Goal: Ask a question

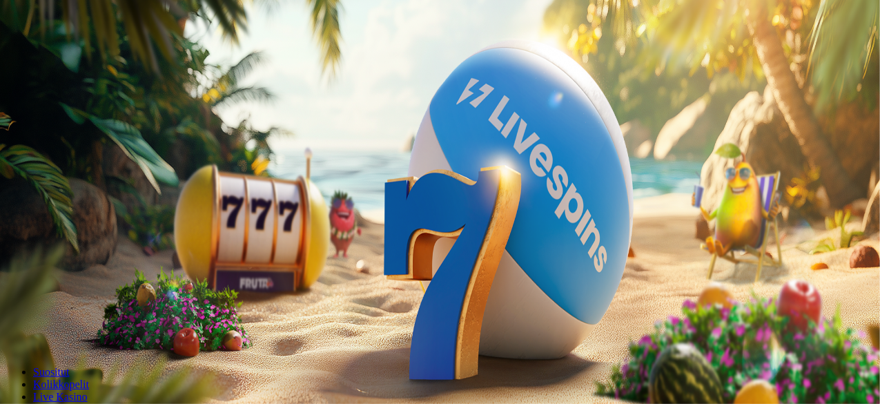
click at [79, 55] on span "Kirjaudu" at bounding box center [96, 50] width 34 height 10
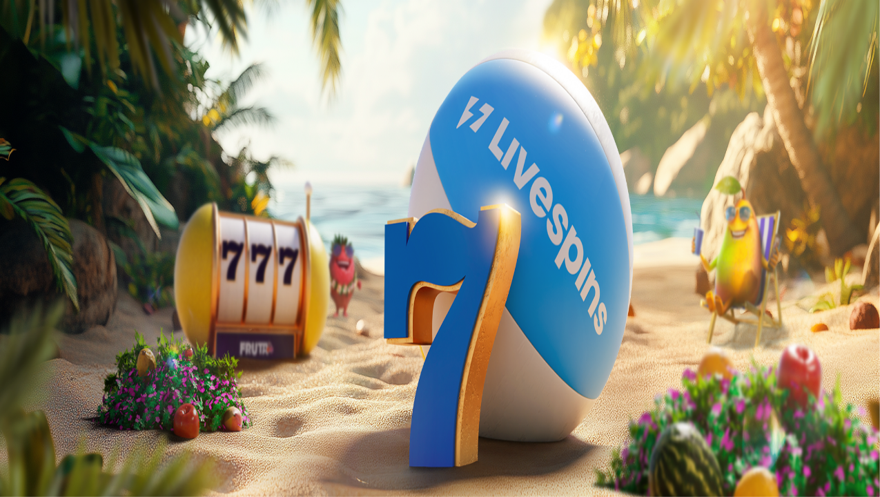
click at [71, 228] on span "Palkkiot" at bounding box center [55, 223] width 32 height 10
click at [36, 263] on span "menu icon" at bounding box center [36, 263] width 0 height 0
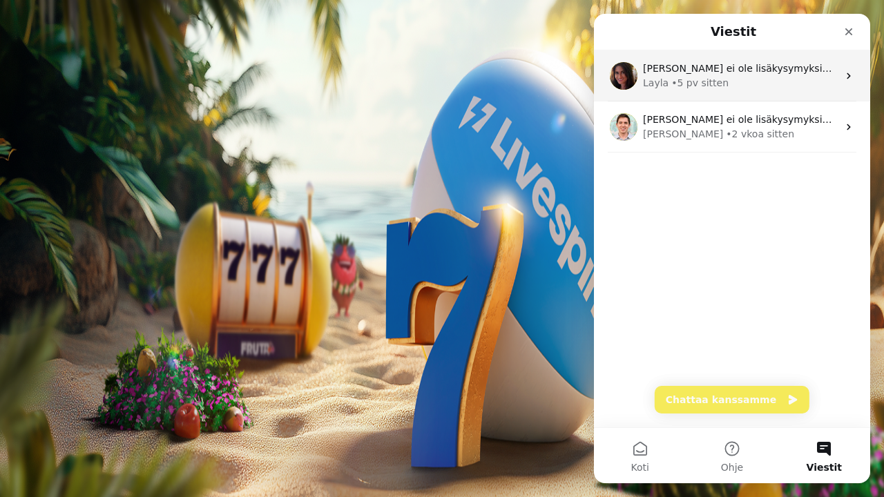
click at [790, 86] on div "Layla • 5 pv sitten" at bounding box center [740, 83] width 195 height 15
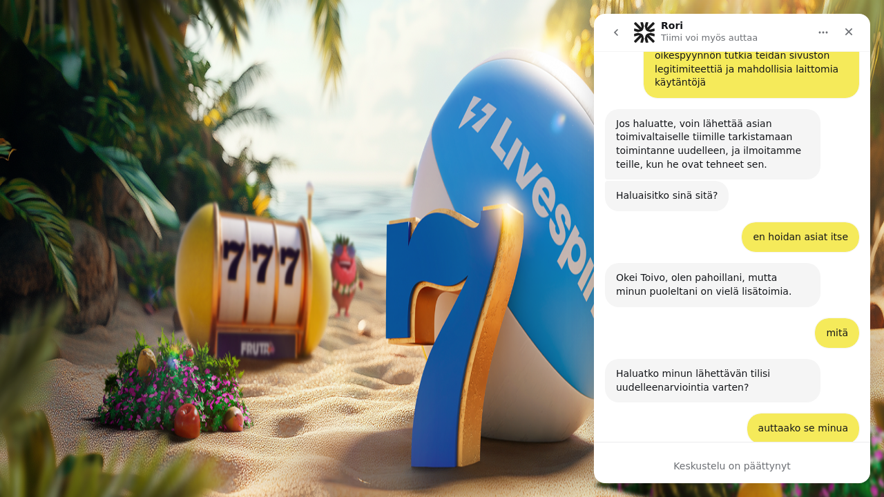
scroll to position [2569, 0]
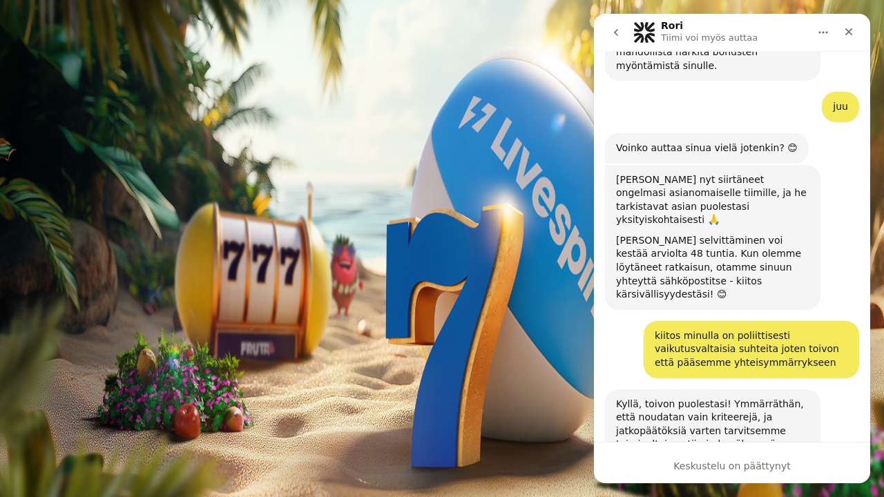
click at [615, 35] on icon "go back" at bounding box center [615, 32] width 11 height 11
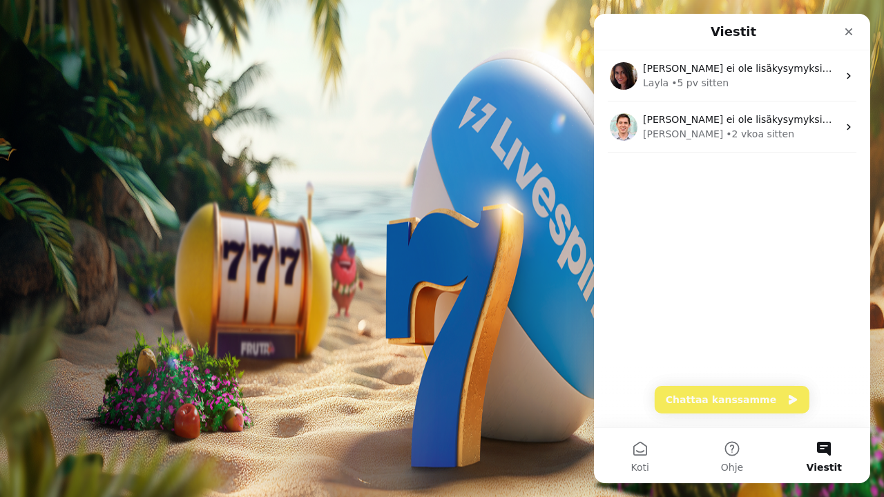
scroll to position [0, 0]
click at [760, 400] on button "Chattaa kanssamme" at bounding box center [732, 400] width 155 height 28
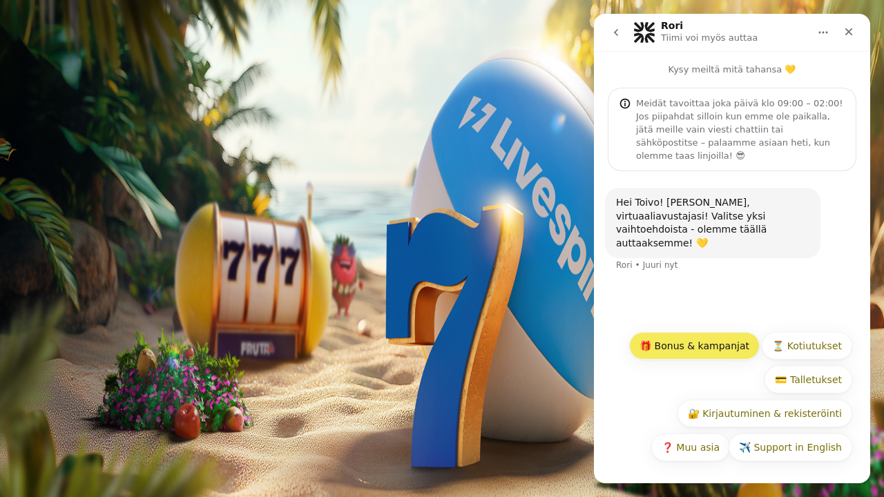
click at [677, 349] on button "🎁 Bonus & kampanjat" at bounding box center [694, 346] width 131 height 28
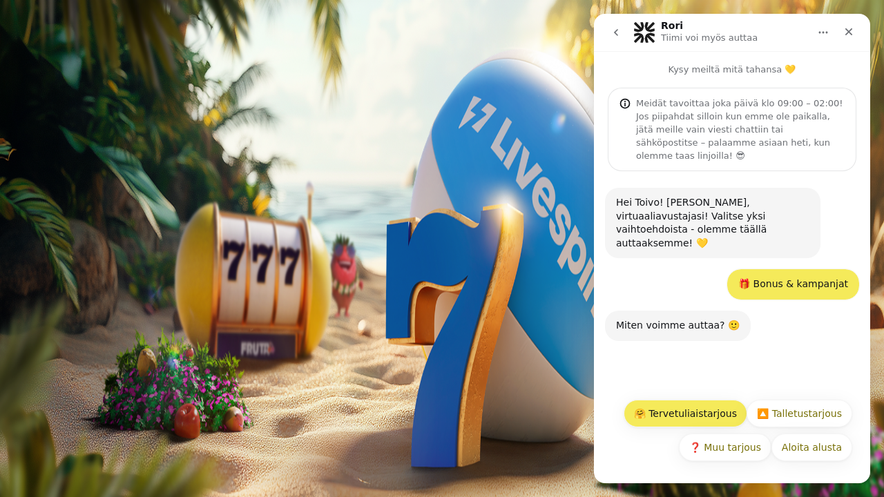
click at [722, 403] on button "🤗 Tervetuliaistarjous" at bounding box center [686, 414] width 124 height 28
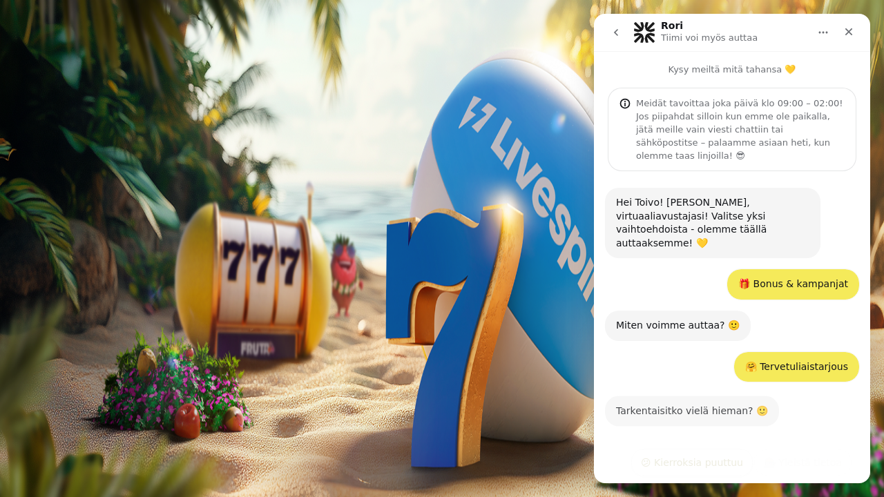
scroll to position [55, 0]
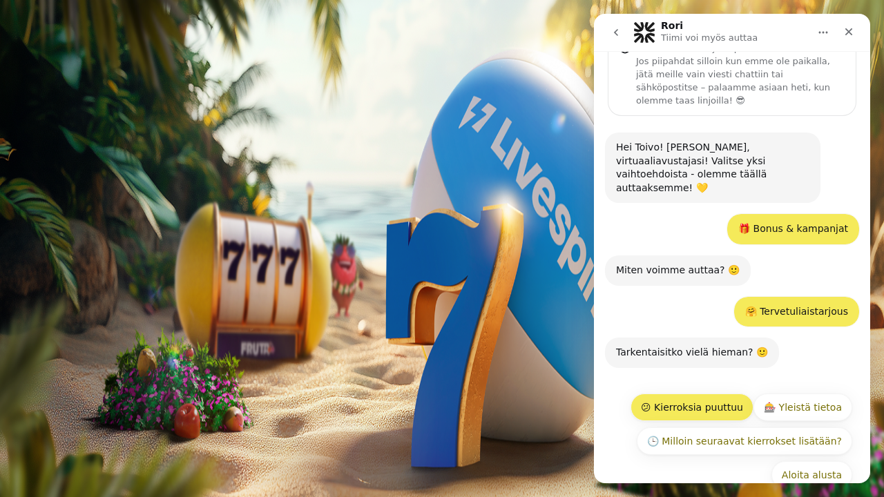
click at [720, 394] on button "😕 Kierroksia puuttuu" at bounding box center [691, 408] width 123 height 28
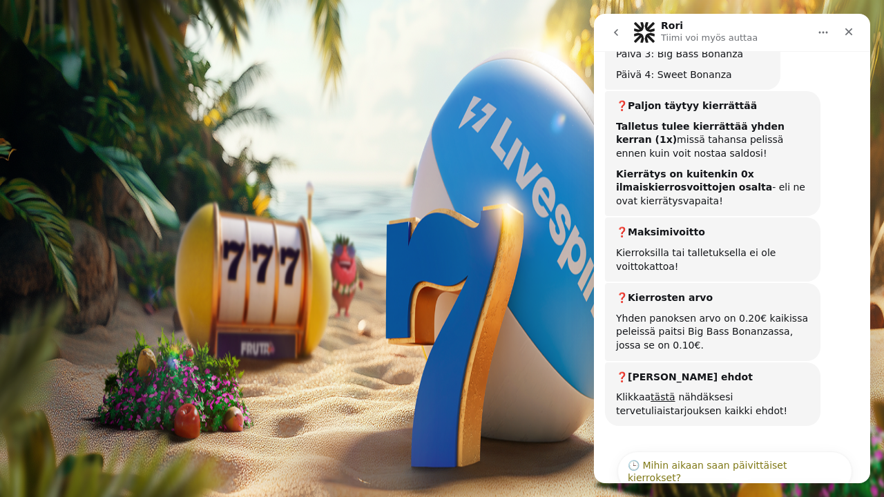
scroll to position [813, 0]
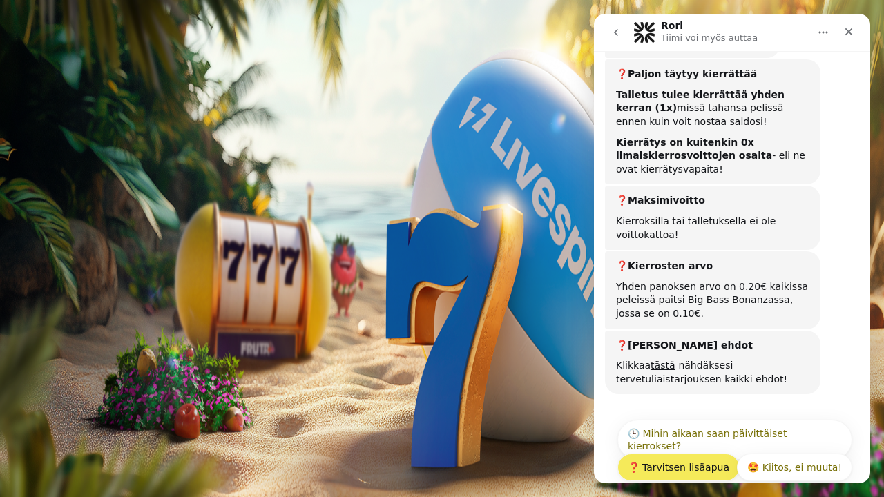
click at [713, 403] on button "❓ Tarvitsen lisäapua" at bounding box center [678, 468] width 122 height 28
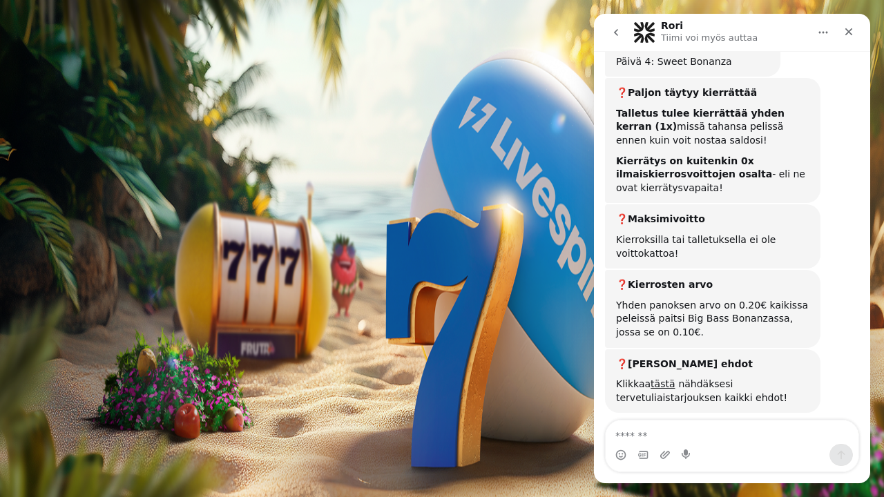
scroll to position [844, 0]
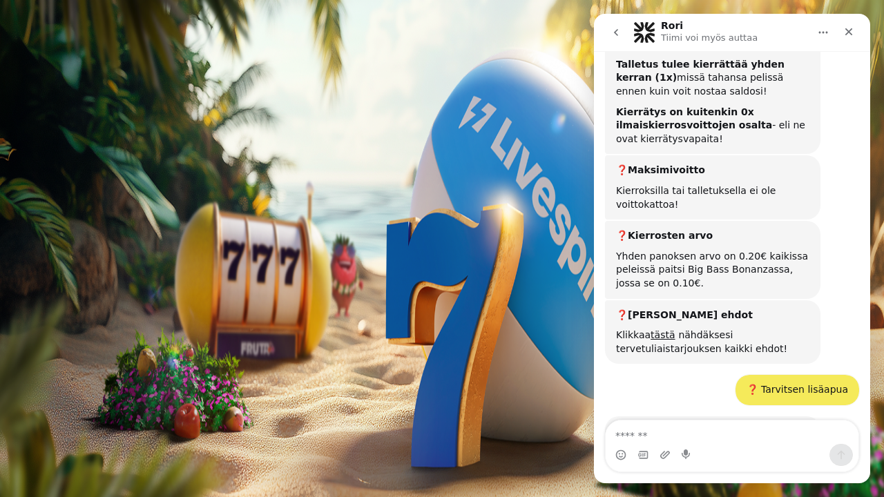
type textarea "*"
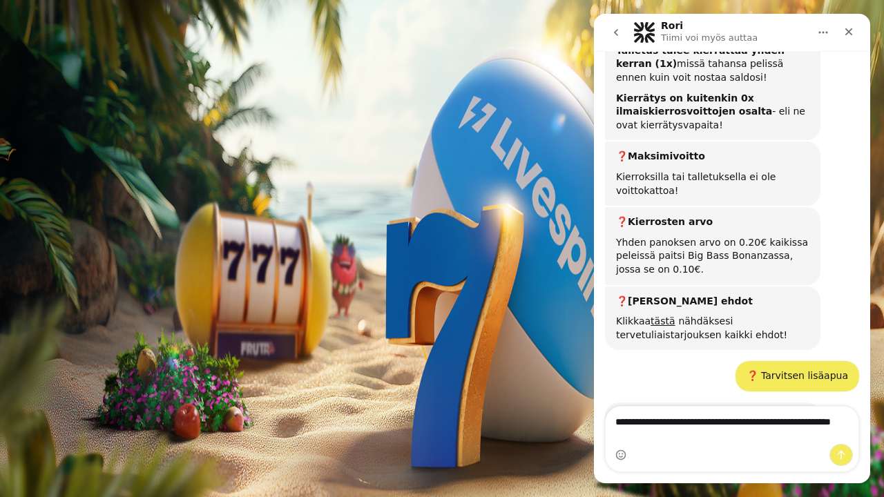
type textarea "**********"
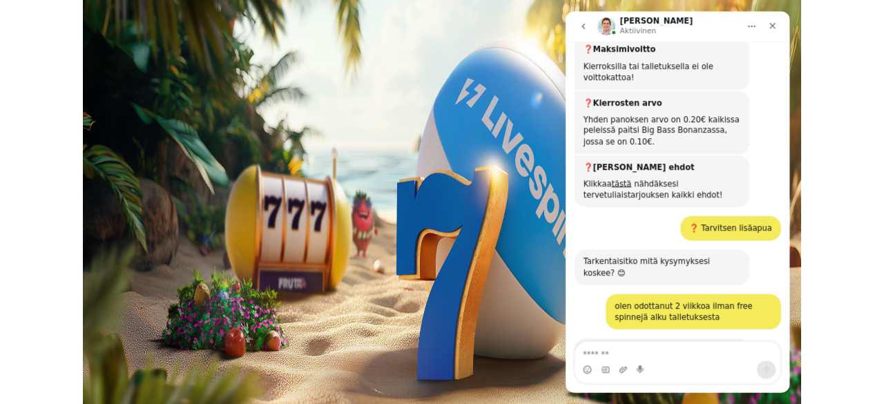
scroll to position [1026, 0]
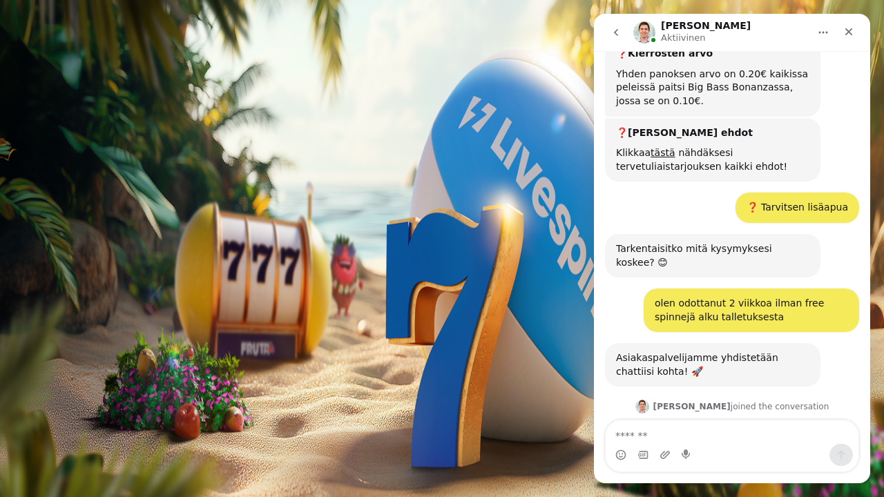
click at [650, 33] on img "Intercom messenger" at bounding box center [644, 32] width 22 height 22
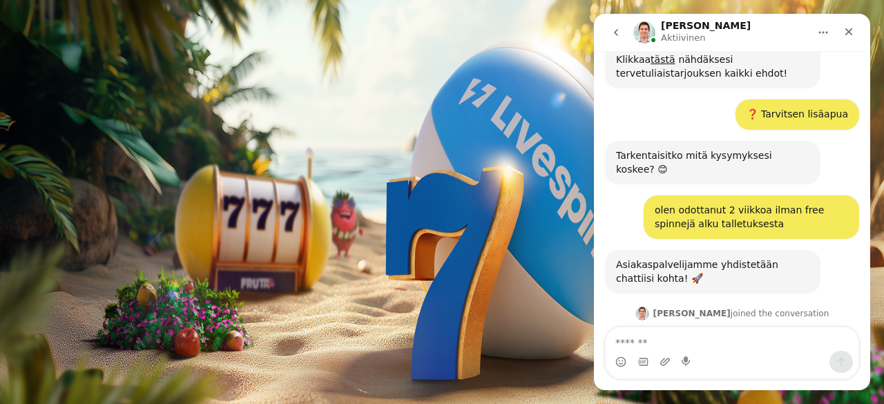
scroll to position [1218, 0]
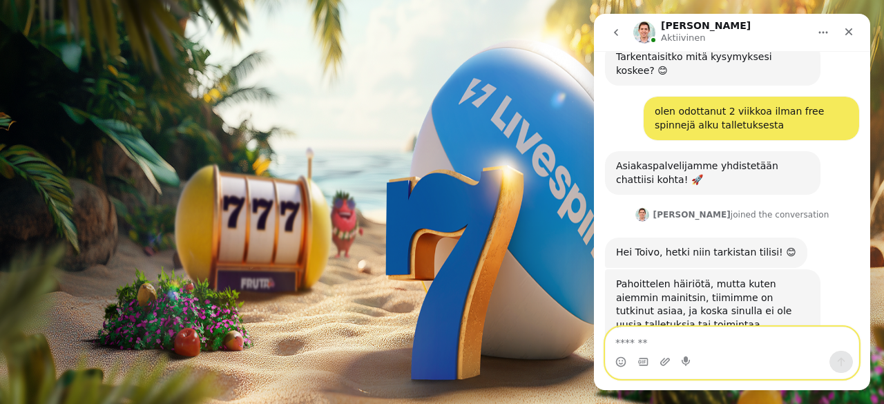
click at [659, 328] on textarea "Viesti…" at bounding box center [732, 338] width 253 height 23
type textarea "**********"
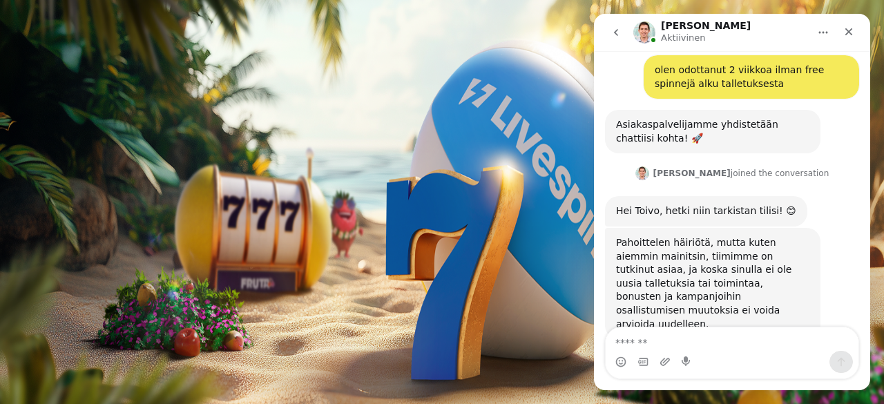
click at [647, 30] on img "Intercom messenger" at bounding box center [644, 32] width 22 height 22
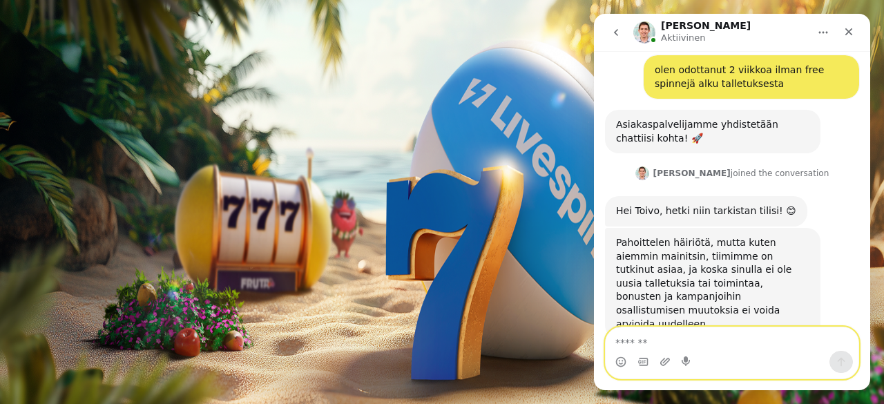
click at [649, 343] on textarea "Viesti…" at bounding box center [732, 338] width 253 height 23
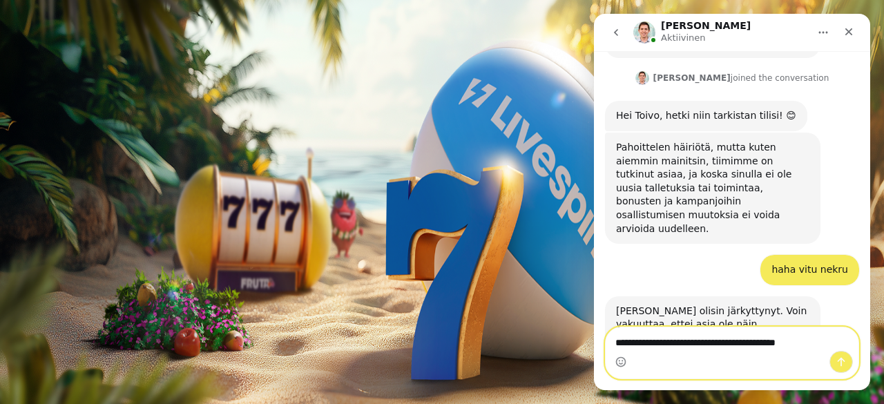
type textarea "**********"
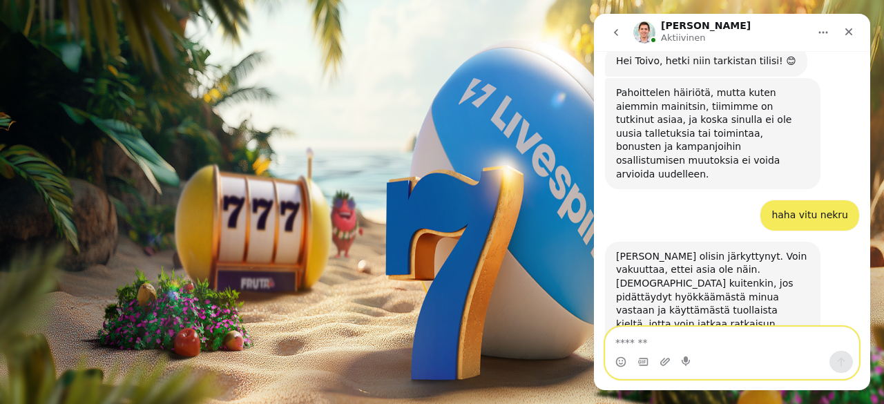
scroll to position [1554, 0]
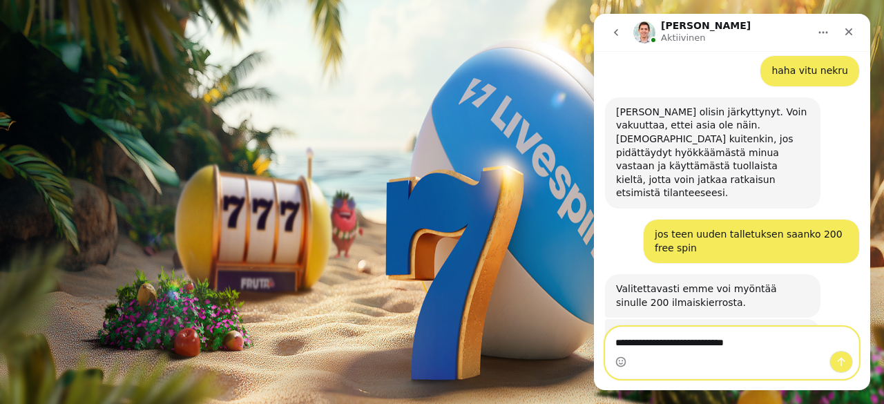
type textarea "**********"
